Goal: Task Accomplishment & Management: Complete application form

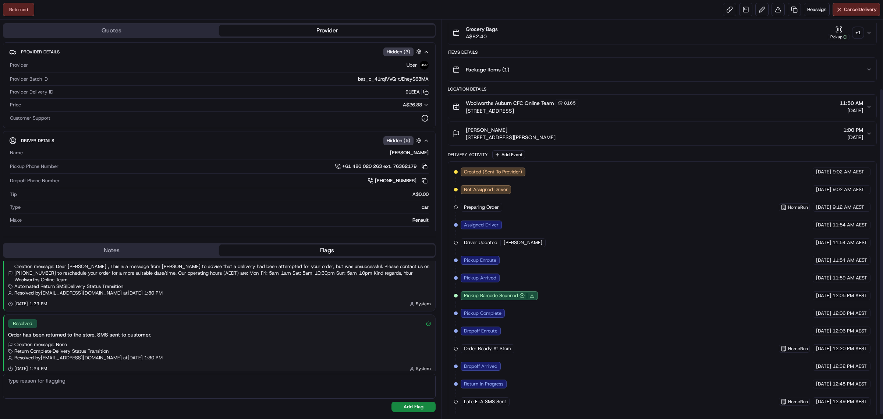
scroll to position [90, 0]
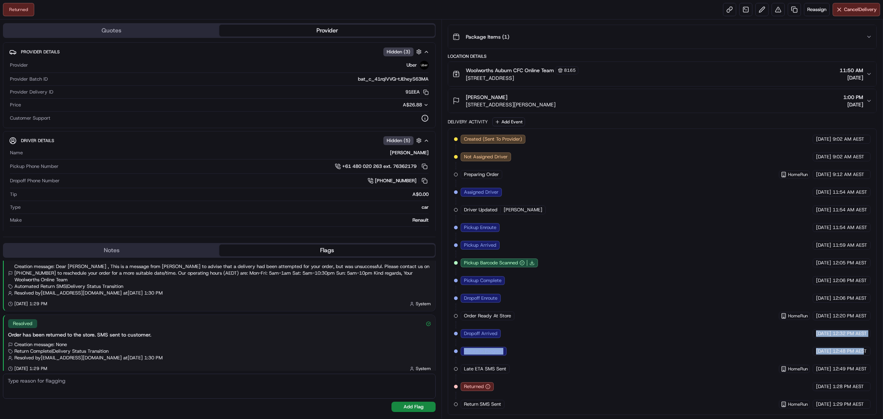
drag, startPoint x: 523, startPoint y: 335, endPoint x: 865, endPoint y: 344, distance: 341.8
click at [865, 344] on div "Created (Sent To Provider) Uber [DATE] 9:02 AM AEST Not Assigned Driver Uber [D…" at bounding box center [662, 272] width 416 height 274
click at [544, 332] on div "Created (Sent To Provider) Uber [DATE] 9:02 AM AEST Not Assigned Driver Uber [D…" at bounding box center [662, 272] width 416 height 274
drag, startPoint x: 521, startPoint y: 332, endPoint x: 832, endPoint y: 338, distance: 310.4
click at [832, 338] on div "Created (Sent To Provider) Uber [DATE] 9:02 AM AEST Not Assigned Driver Uber [D…" at bounding box center [662, 272] width 416 height 274
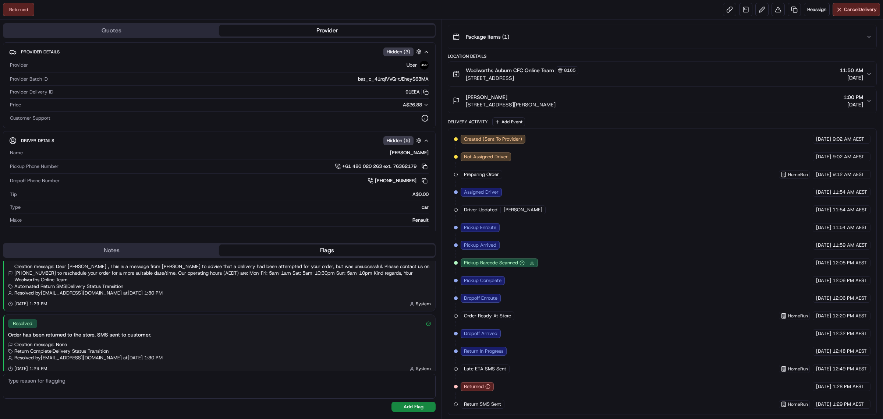
click at [842, 337] on div "[DATE] 12:32 PM AEST" at bounding box center [841, 333] width 58 height 9
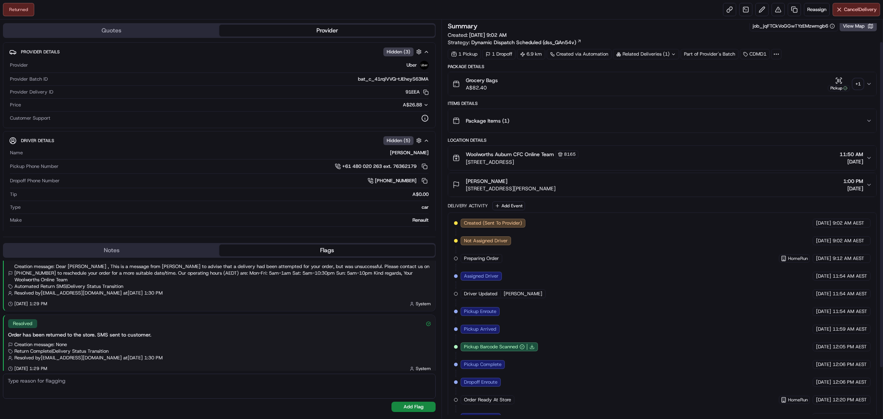
scroll to position [0, 0]
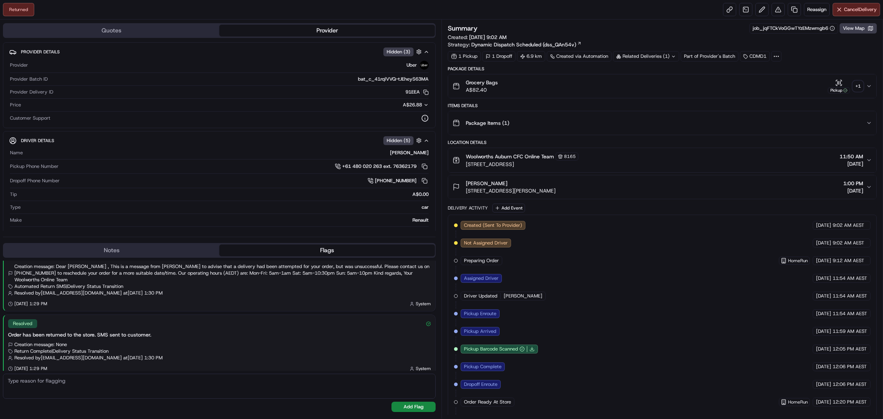
click at [855, 84] on div "+ 1" at bounding box center [857, 86] width 10 height 10
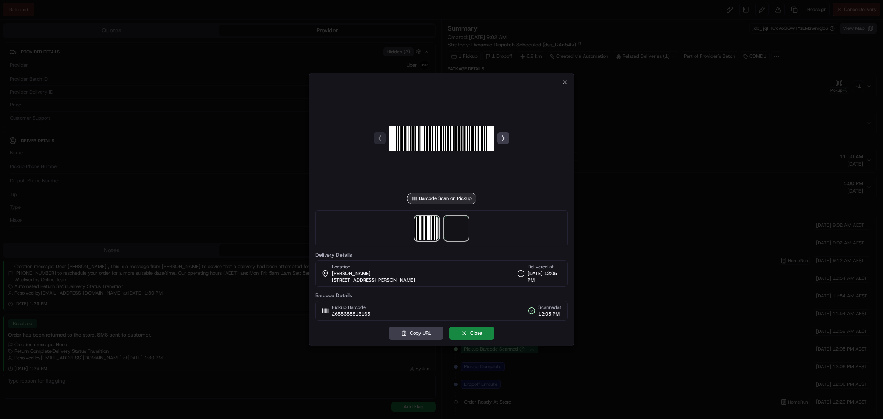
click at [459, 234] on span at bounding box center [456, 228] width 24 height 24
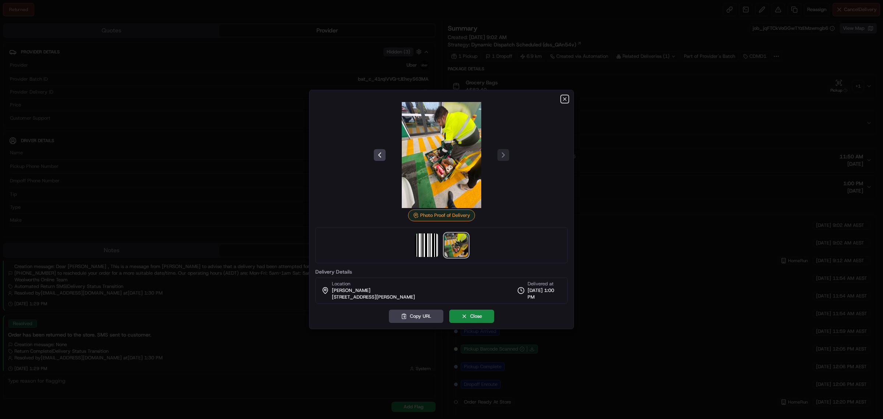
click at [566, 96] on icon "button" at bounding box center [565, 99] width 6 height 6
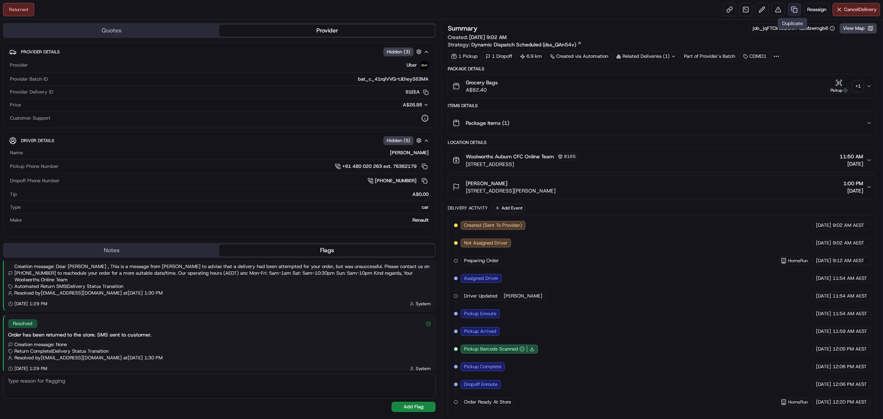
click at [788, 9] on link at bounding box center [793, 9] width 13 height 13
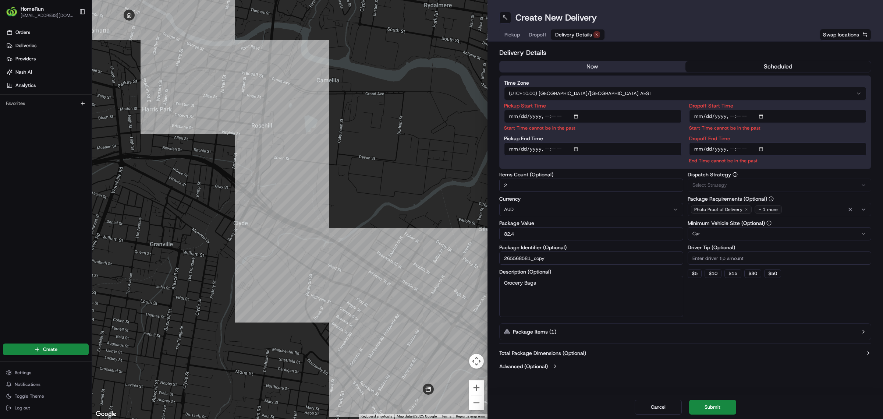
click at [576, 37] on span "Delivery Details" at bounding box center [573, 34] width 37 height 7
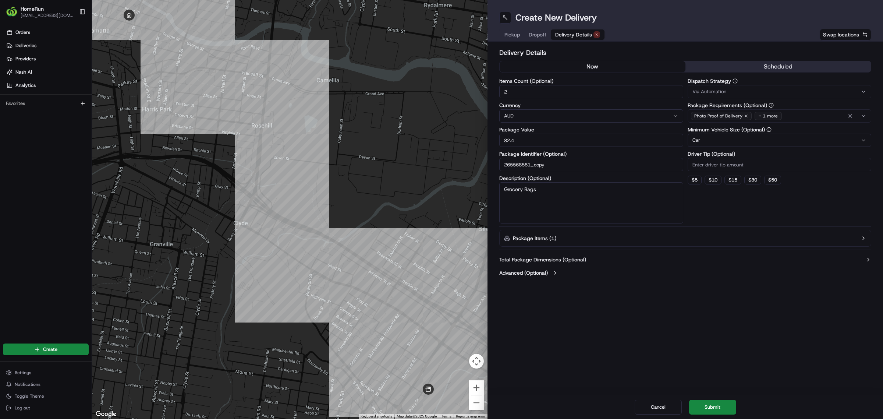
click at [574, 65] on button "now" at bounding box center [592, 66] width 186 height 11
click at [721, 402] on button "Submit" at bounding box center [712, 406] width 47 height 15
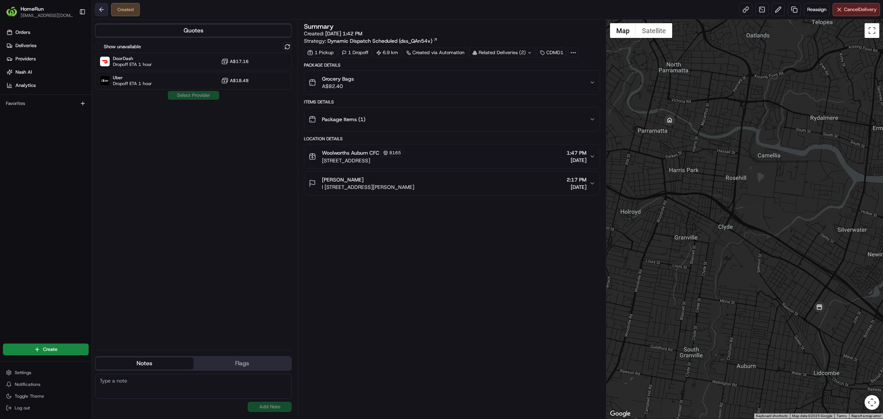
click at [99, 9] on button at bounding box center [101, 9] width 13 height 13
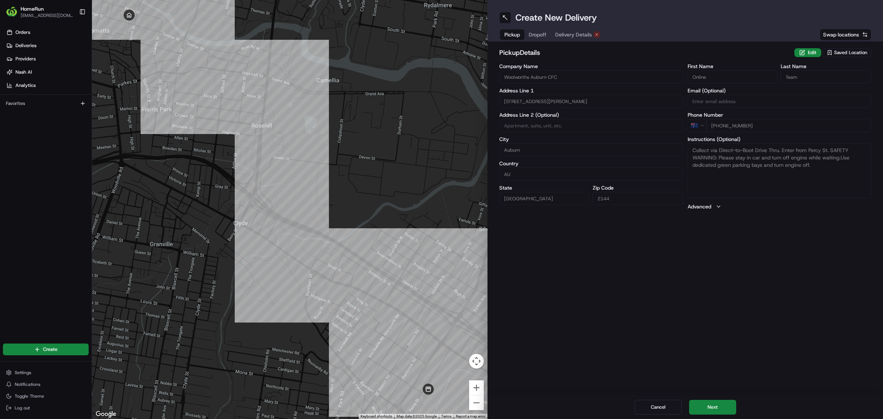
click at [560, 26] on div "Create New Delivery Pickup Dropoff Delivery Details Swap locations" at bounding box center [684, 21] width 395 height 42
click at [560, 27] on div "Create New Delivery Pickup Dropoff Delivery Details Swap locations" at bounding box center [684, 21] width 395 height 42
click at [563, 28] on div "Pickup Dropoff Delivery Details" at bounding box center [552, 34] width 106 height 13
click at [565, 34] on span "Delivery Details" at bounding box center [573, 34] width 37 height 7
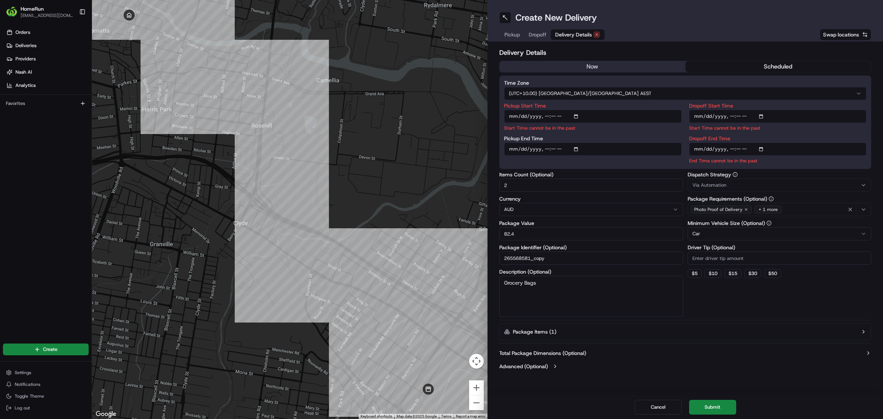
click at [574, 115] on input "Pickup Start Time" at bounding box center [593, 116] width 178 height 13
click at [630, 102] on div "Time Zone (UTC+10.00) [GEOGRAPHIC_DATA]/[GEOGRAPHIC_DATA] AEST Pickup Start Tim…" at bounding box center [685, 121] width 372 height 93
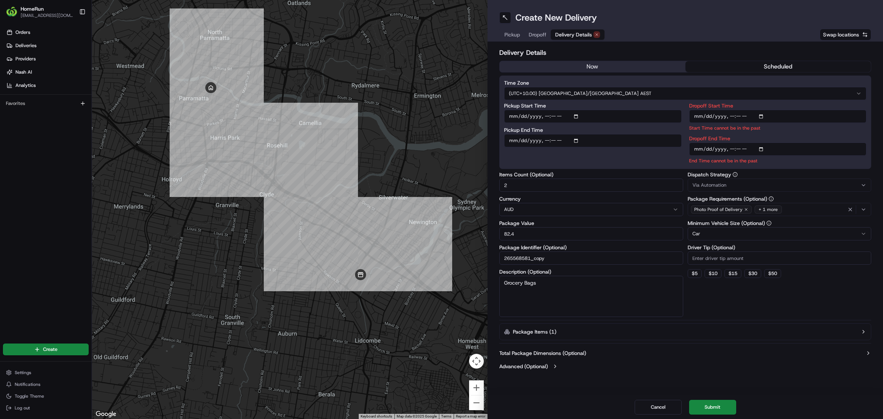
drag, startPoint x: 260, startPoint y: 152, endPoint x: 303, endPoint y: 155, distance: 42.4
click at [303, 155] on div at bounding box center [289, 209] width 395 height 419
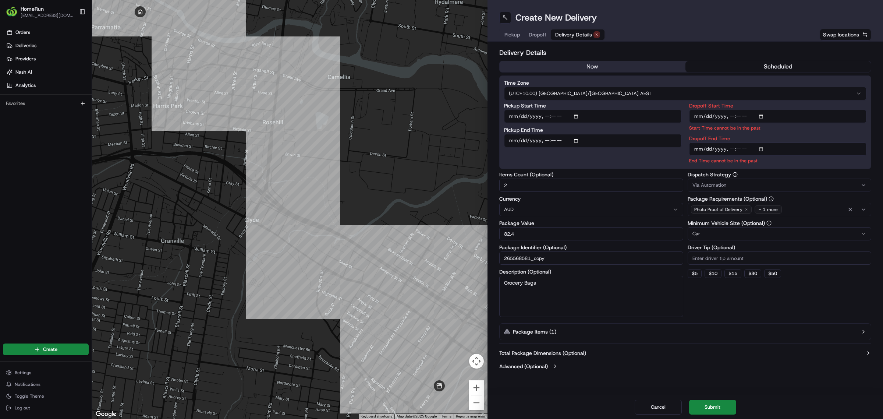
drag, startPoint x: 297, startPoint y: 179, endPoint x: 318, endPoint y: 148, distance: 38.1
click at [318, 148] on div at bounding box center [289, 209] width 395 height 419
click at [577, 116] on input "Pickup Start Time" at bounding box center [593, 116] width 178 height 13
type input "[DATE]T09:00"
click at [696, 103] on label "Dropoff Start Time" at bounding box center [778, 105] width 178 height 5
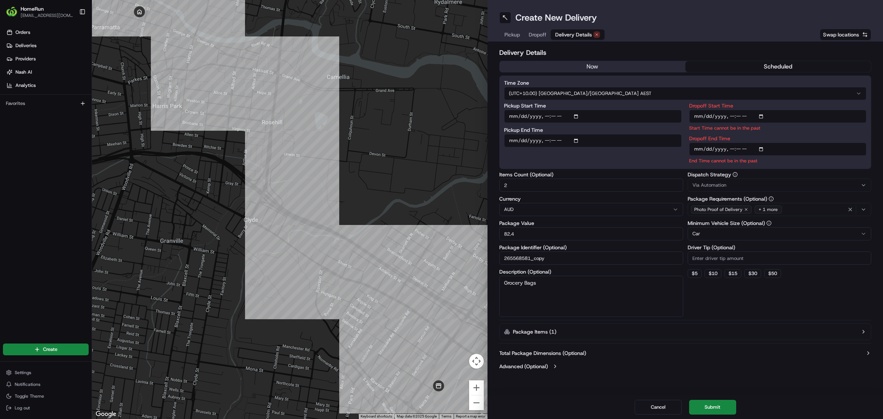
click at [696, 110] on input "Dropoff Start Time" at bounding box center [778, 116] width 178 height 13
click at [767, 117] on input "Dropoff Start Time" at bounding box center [778, 116] width 178 height 13
click at [759, 116] on input "Dropoff Start Time" at bounding box center [778, 116] width 178 height 13
drag, startPoint x: 650, startPoint y: 161, endPoint x: 619, endPoint y: 159, distance: 31.3
click at [650, 161] on div "Pickup Start Time Pickup End Time" at bounding box center [593, 133] width 178 height 61
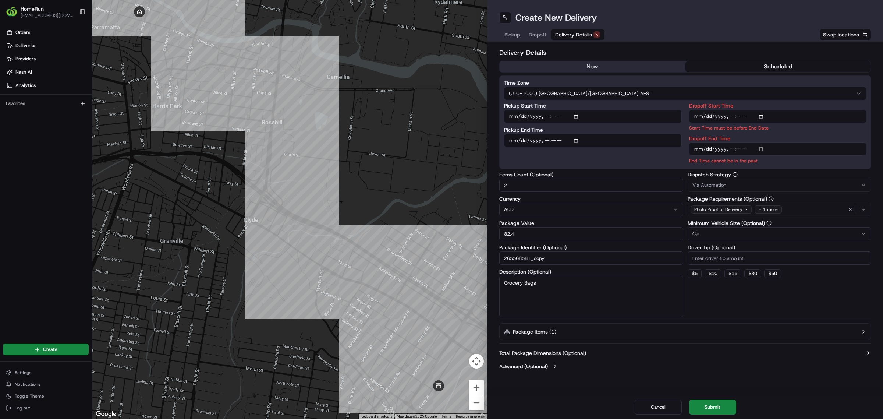
click at [570, 138] on input "Pickup End Time" at bounding box center [593, 140] width 178 height 13
click at [789, 151] on input "Dropoff End Time" at bounding box center [778, 148] width 178 height 13
click at [762, 117] on input "Dropoff Start Time" at bounding box center [778, 116] width 178 height 13
type input "[DATE]T21:00"
click at [668, 160] on div "Pickup Start Time Pickup End Time" at bounding box center [593, 133] width 178 height 61
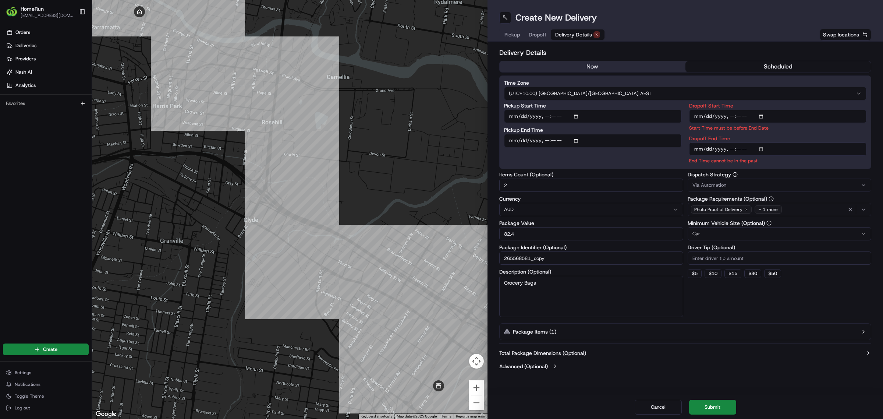
click at [729, 117] on input "Dropoff Start Time" at bounding box center [778, 116] width 178 height 13
click at [759, 117] on input "Dropoff Start Time" at bounding box center [778, 116] width 178 height 13
click at [850, 131] on p "Start Time must be before End Date" at bounding box center [778, 127] width 178 height 7
click at [764, 149] on input "Dropoff End Time" at bounding box center [778, 148] width 178 height 13
type input "[DATE]T10:00"
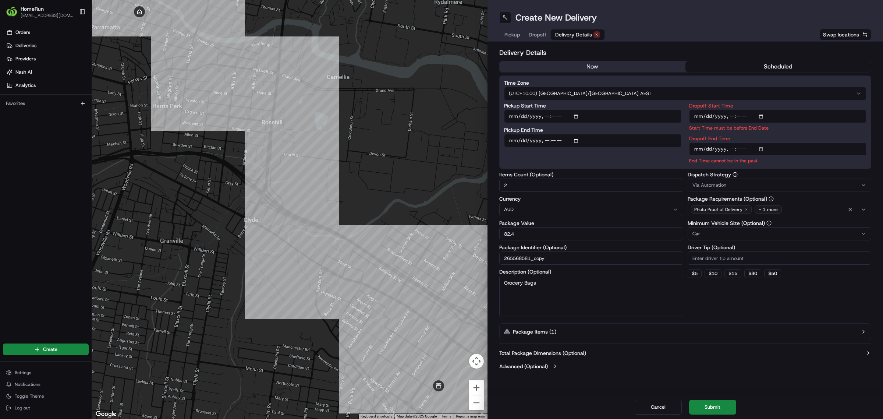
click at [793, 145] on input "Dropoff End Time" at bounding box center [778, 148] width 178 height 13
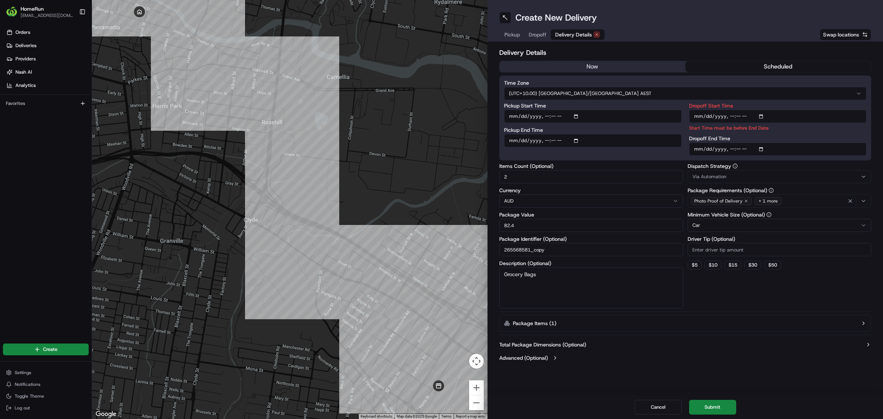
click at [775, 112] on input "Dropoff Start Time" at bounding box center [778, 116] width 178 height 13
click at [762, 115] on input "Dropoff Start Time" at bounding box center [778, 116] width 178 height 13
type input "[DATE]T09:00"
click at [848, 135] on div "Dropoff Start Time Start Time must be before End Date Dropoff End Time" at bounding box center [778, 129] width 178 height 53
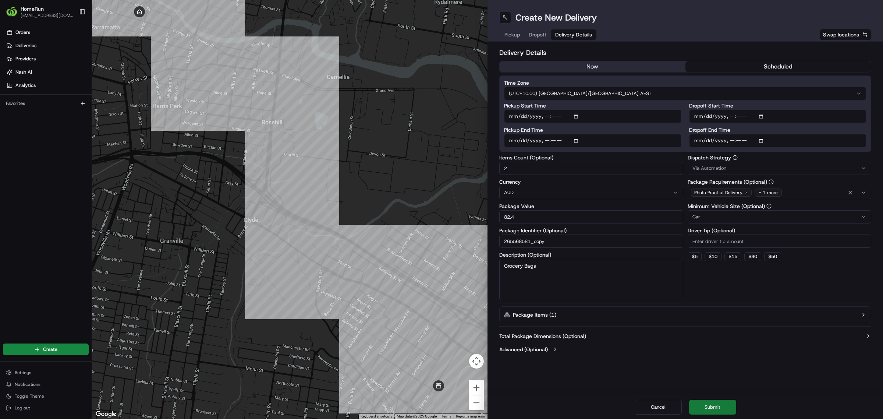
click at [709, 405] on button "Submit" at bounding box center [712, 406] width 47 height 15
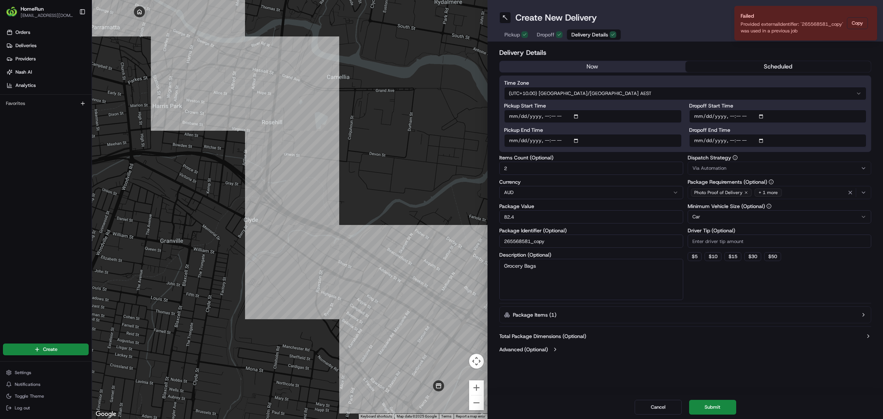
click at [708, 400] on button "Submit" at bounding box center [712, 406] width 47 height 15
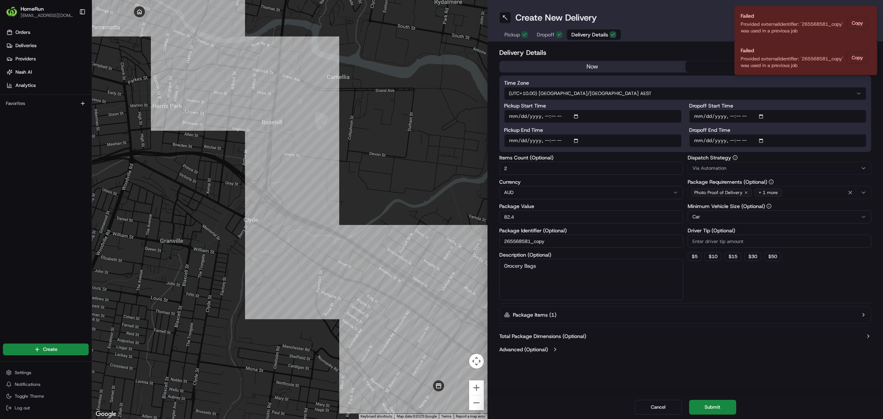
click at [634, 63] on button "now" at bounding box center [592, 66] width 186 height 11
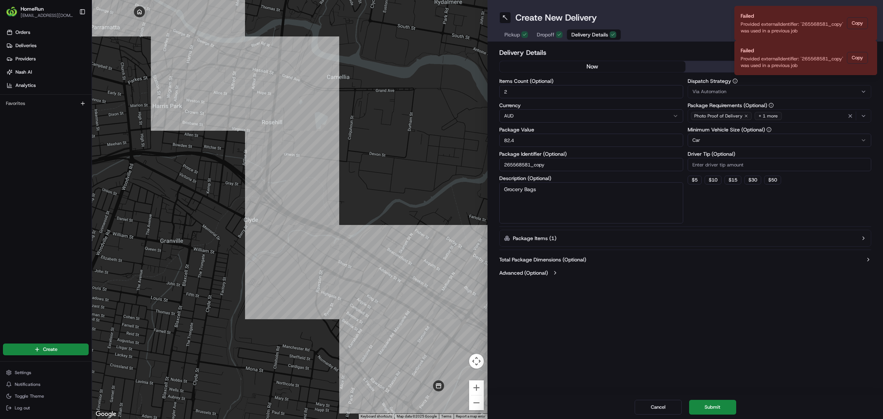
click at [709, 66] on button "scheduled" at bounding box center [778, 66] width 186 height 11
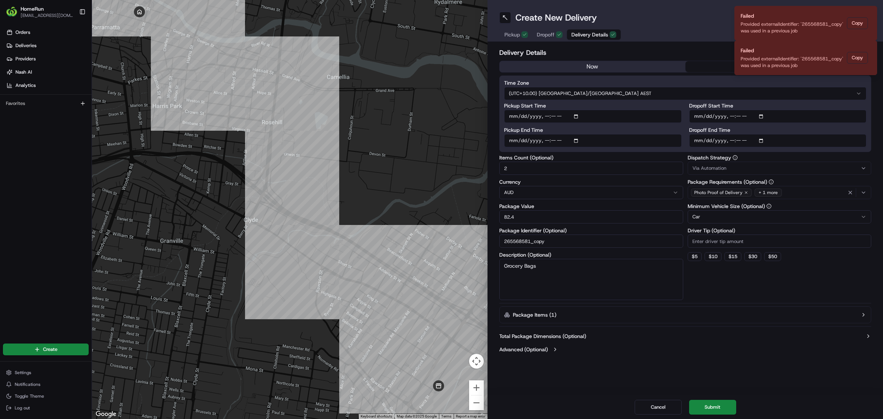
click at [607, 65] on button "now" at bounding box center [592, 66] width 186 height 11
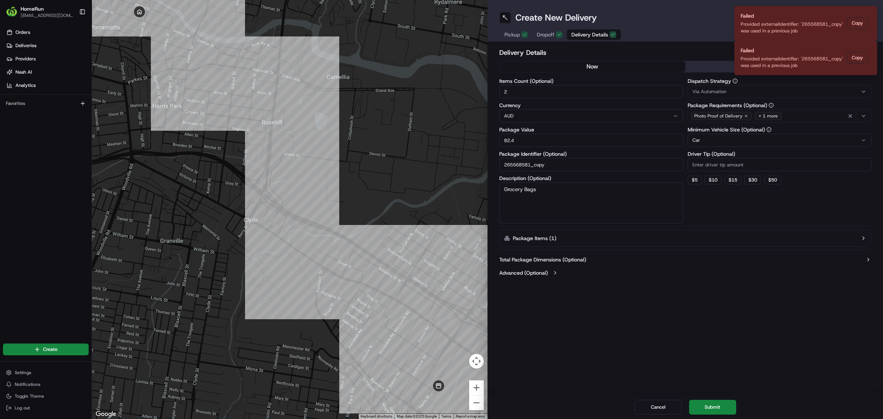
click at [723, 63] on button "scheduled" at bounding box center [778, 66] width 186 height 11
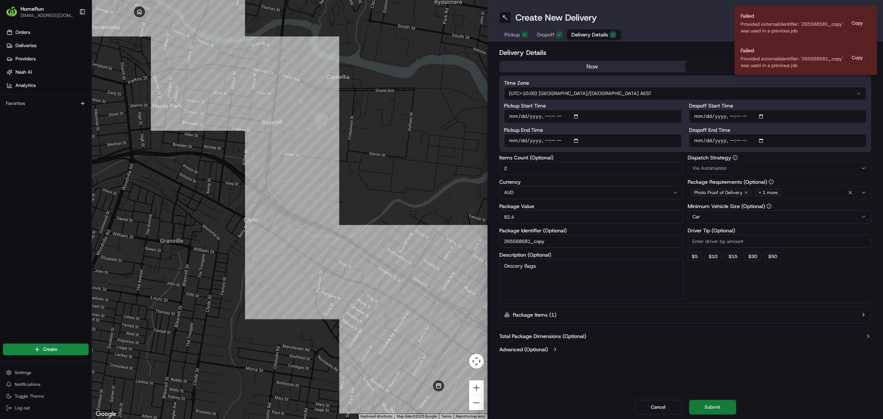
click at [720, 407] on button "Submit" at bounding box center [712, 406] width 47 height 15
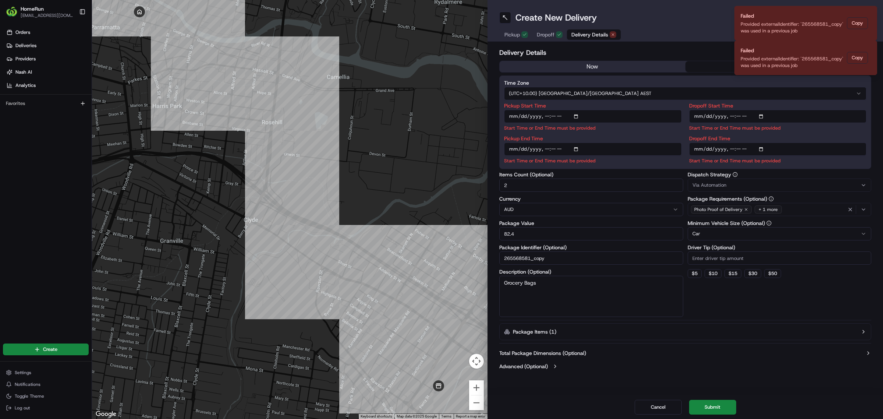
click at [611, 116] on input "Pickup Start Time" at bounding box center [593, 116] width 178 height 13
click at [799, 113] on input "Dropoff Start Time" at bounding box center [778, 116] width 178 height 13
click at [539, 116] on input "Pickup Start Time" at bounding box center [593, 116] width 178 height 13
click at [870, 11] on icon "Notifications (F8)" at bounding box center [871, 12] width 6 height 6
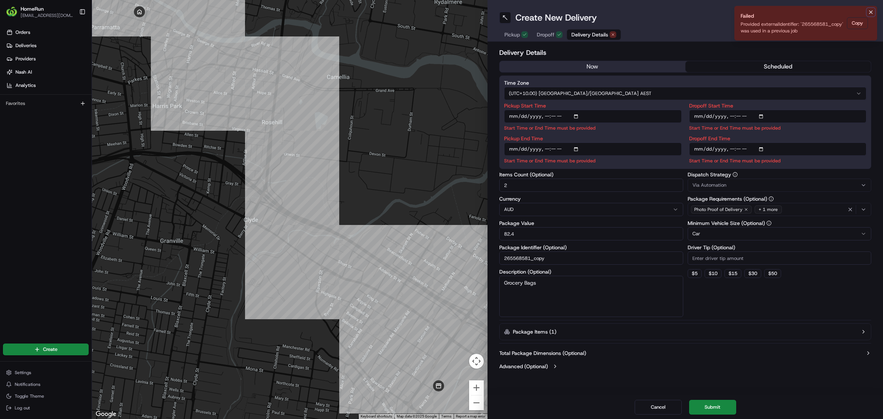
click at [872, 10] on icon "Notifications (F8)" at bounding box center [871, 12] width 6 height 6
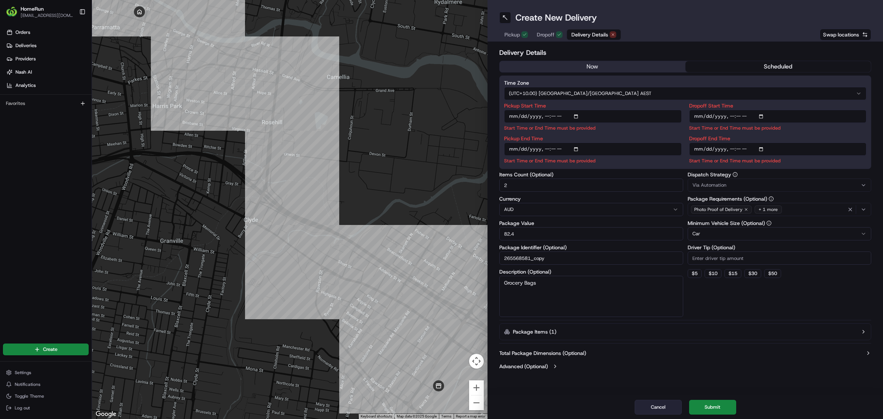
click at [648, 407] on button "Cancel" at bounding box center [657, 406] width 47 height 15
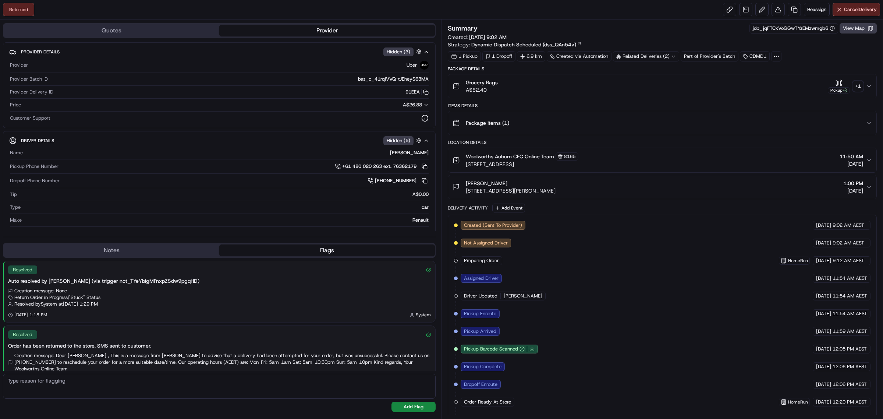
scroll to position [89, 0]
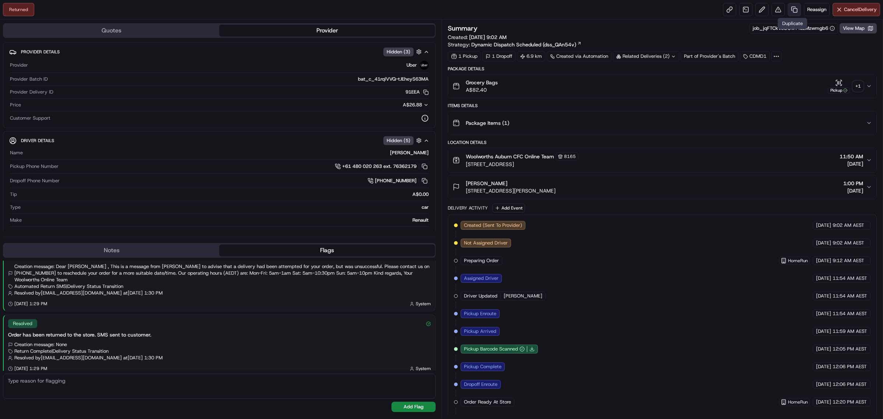
click at [791, 10] on link at bounding box center [793, 9] width 13 height 13
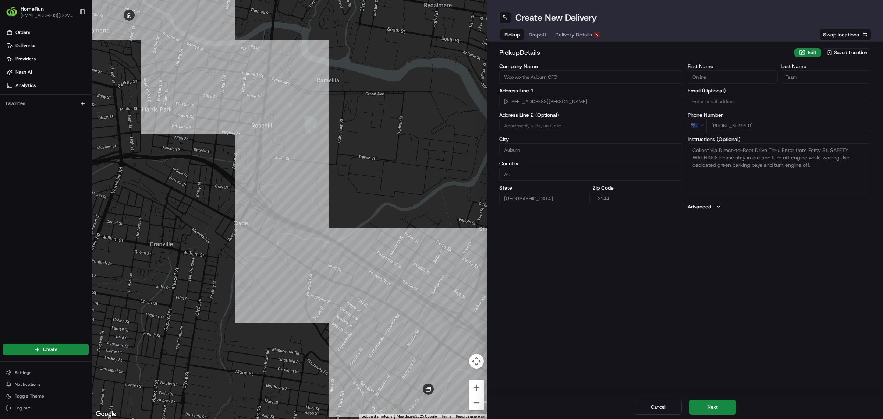
click at [572, 30] on button "Delivery Details" at bounding box center [578, 34] width 54 height 10
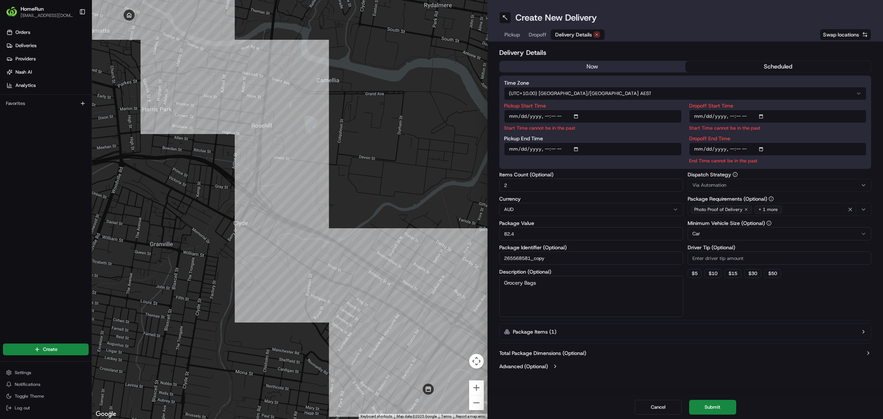
click at [582, 115] on input "Pickup Start Time" at bounding box center [593, 116] width 178 height 13
click at [578, 115] on input "Pickup Start Time" at bounding box center [593, 116] width 178 height 13
type input "[DATE]T09:00"
click at [680, 102] on div "Time Zone (UTC+10.00) [GEOGRAPHIC_DATA]/[GEOGRAPHIC_DATA] AEST Pickup Start Tim…" at bounding box center [685, 121] width 372 height 93
click at [762, 116] on input "Dropoff Start Time" at bounding box center [778, 116] width 178 height 13
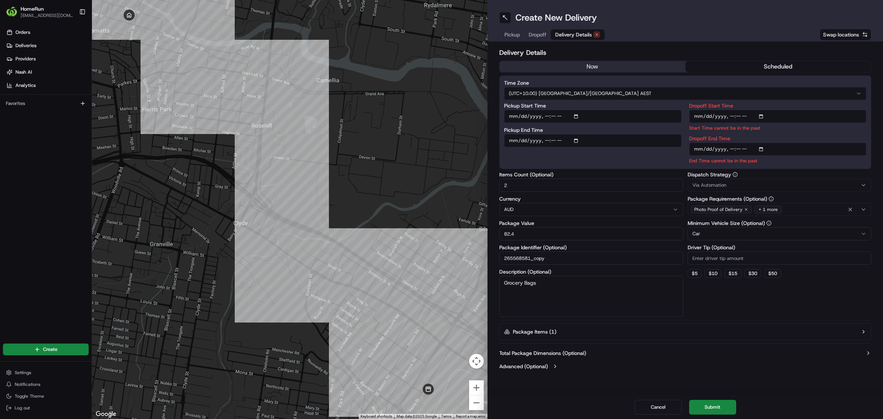
type input "[DATE]T09:00"
click at [863, 133] on div "Dropoff Start Time Start Time must be before End Date Dropoff End Time End Time…" at bounding box center [778, 133] width 178 height 61
click at [758, 147] on input "Dropoff End Time" at bounding box center [778, 148] width 178 height 13
click at [759, 147] on input "Dropoff End Time" at bounding box center [778, 148] width 178 height 13
type input "[DATE]T10:00"
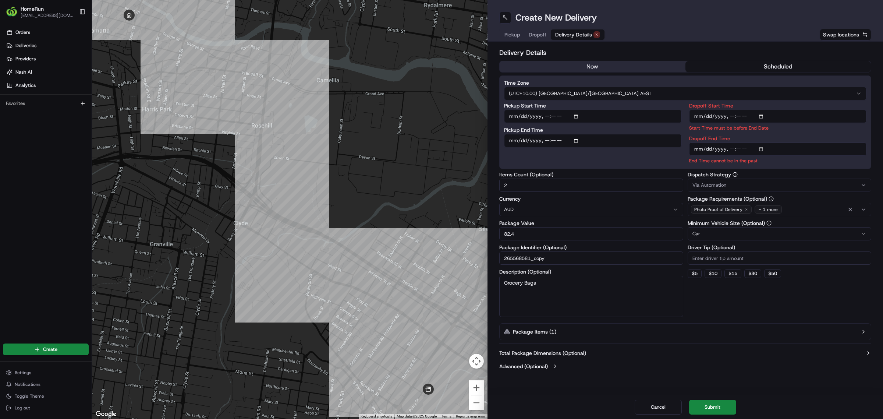
click at [821, 133] on div "Dropoff Start Time Start Time must be before End Date Dropoff End Time End Time…" at bounding box center [778, 133] width 178 height 61
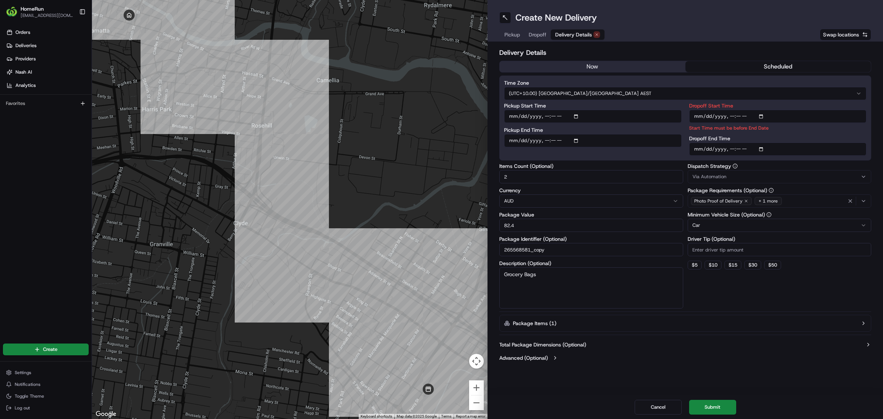
click at [783, 116] on input "Dropoff Start Time" at bounding box center [778, 116] width 178 height 13
click at [761, 116] on input "Dropoff Start Time" at bounding box center [778, 116] width 178 height 13
type input "[DATE]T09:00"
click at [850, 131] on div "Dropoff Start Time Start Time must be before End Date Dropoff End Time" at bounding box center [778, 129] width 178 height 53
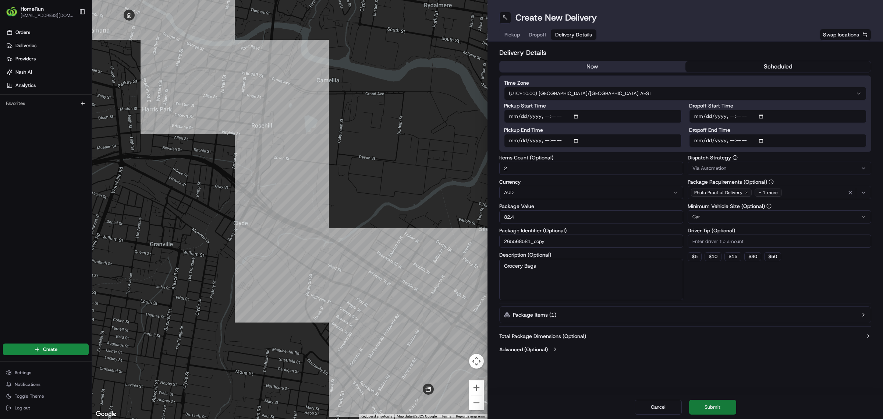
click at [709, 403] on button "Submit" at bounding box center [712, 406] width 47 height 15
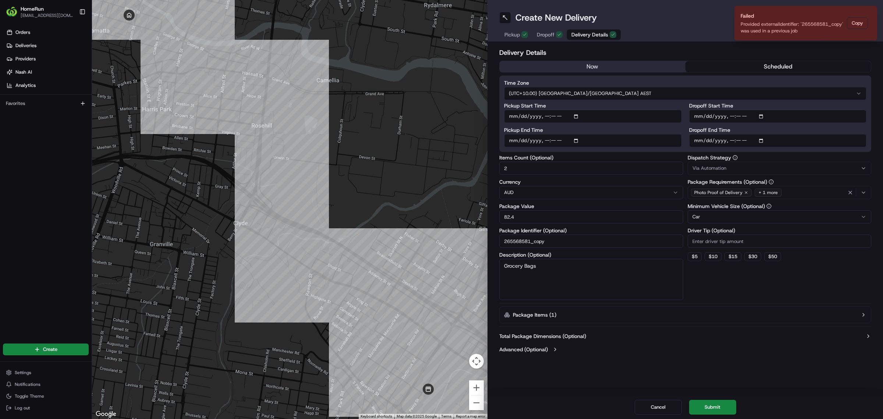
click at [569, 241] on input "265568581_copy" at bounding box center [591, 240] width 184 height 13
